Goal: Obtain resource: Download file/media

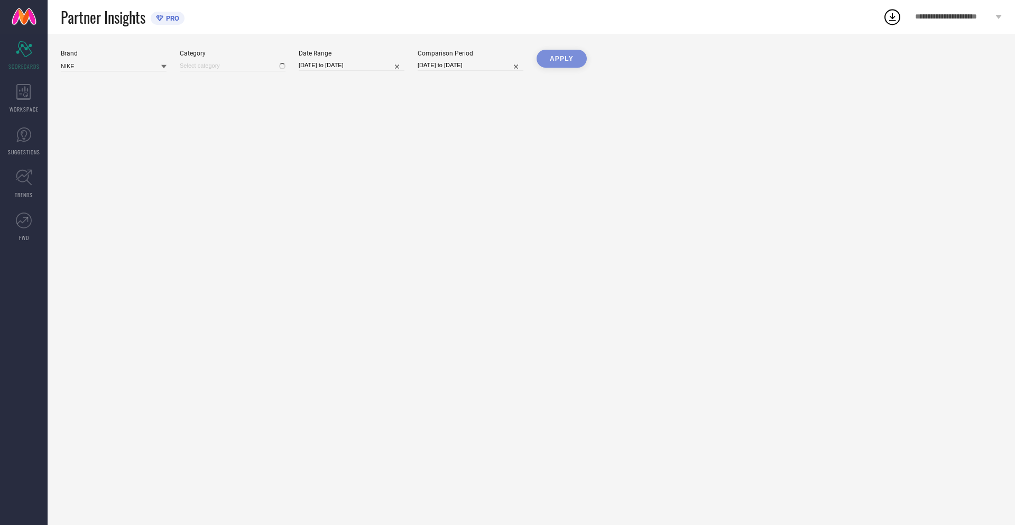
type input "All"
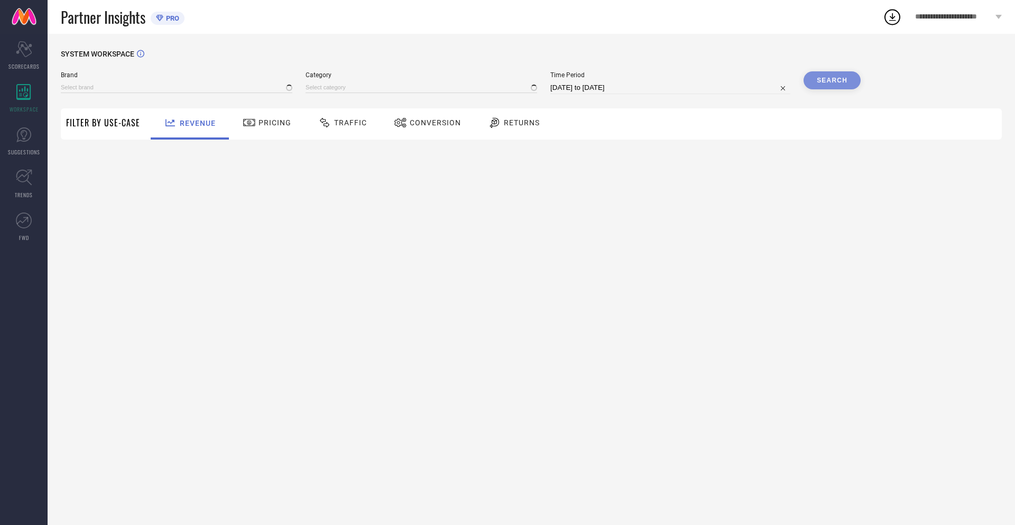
type input "NIKE"
type input "All"
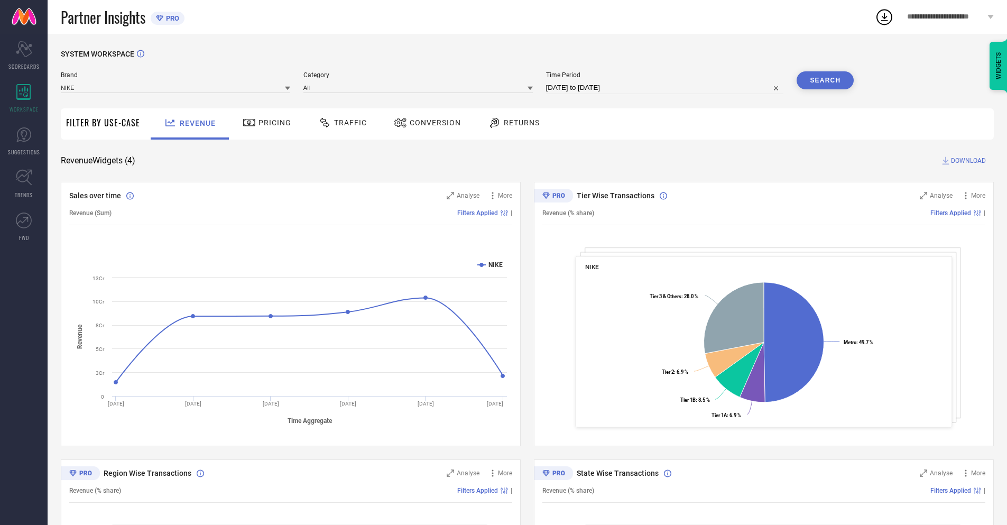
click at [424, 124] on span "Conversion" at bounding box center [435, 122] width 51 height 8
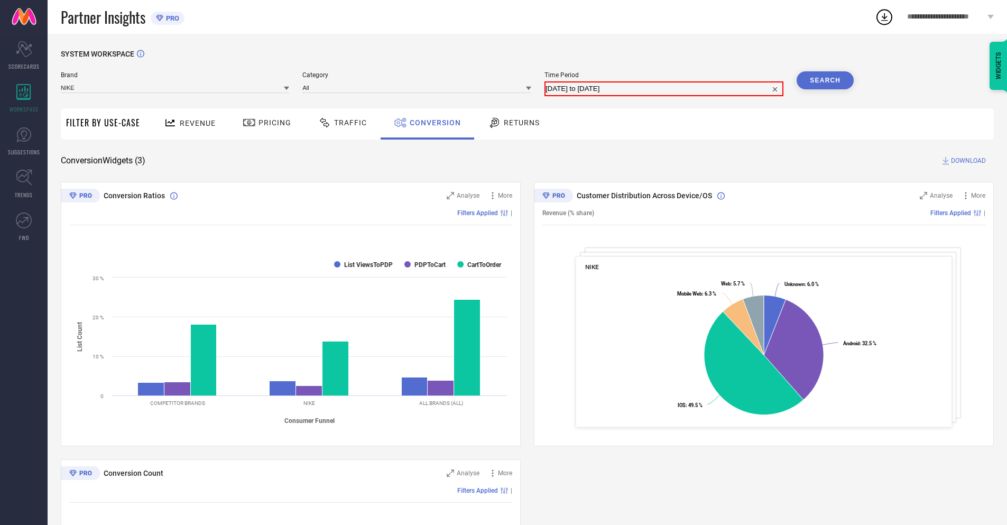
click at [664, 88] on input "[DATE] to [DATE]" at bounding box center [664, 88] width 237 height 13
select select "8"
select select "2025"
select select "9"
select select "2025"
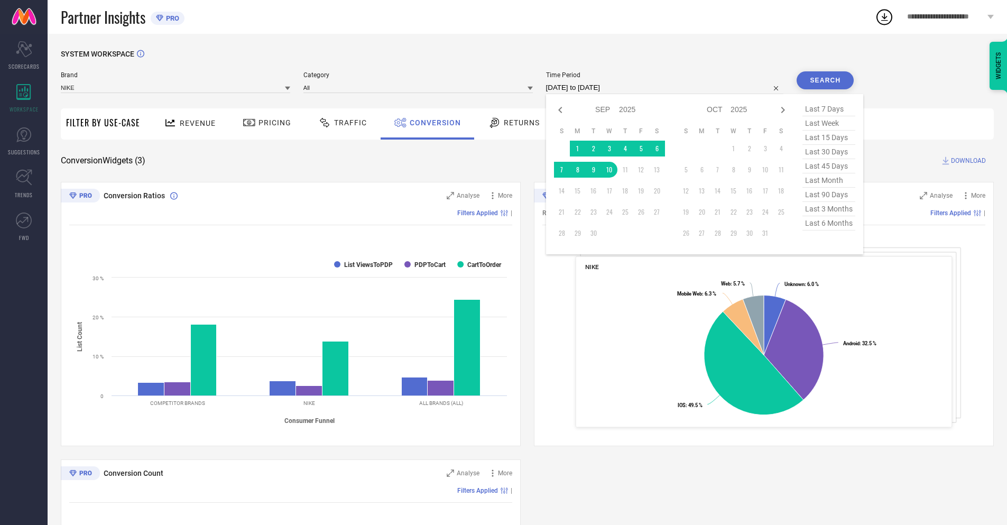
click at [607, 170] on td "10" at bounding box center [610, 170] width 16 height 16
type input "10-09-2025 to 10-09-2025"
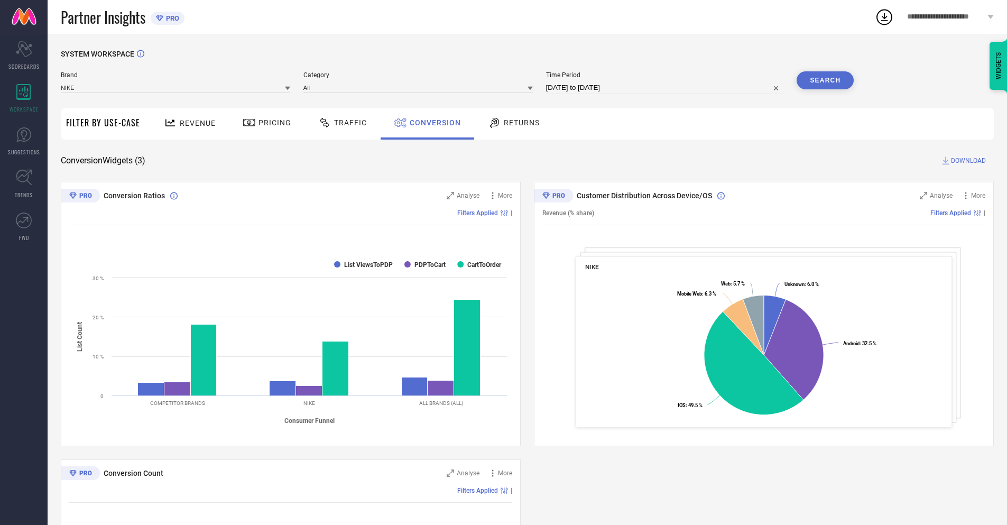
click at [825, 80] on button "Search" at bounding box center [825, 80] width 57 height 18
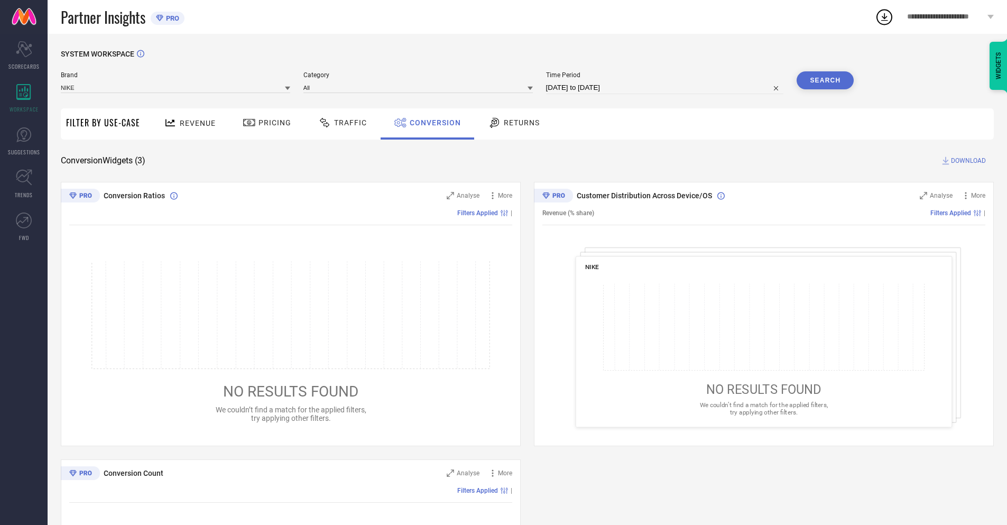
click at [969, 161] on span "DOWNLOAD" at bounding box center [968, 160] width 35 height 11
